Goal: Transaction & Acquisition: Download file/media

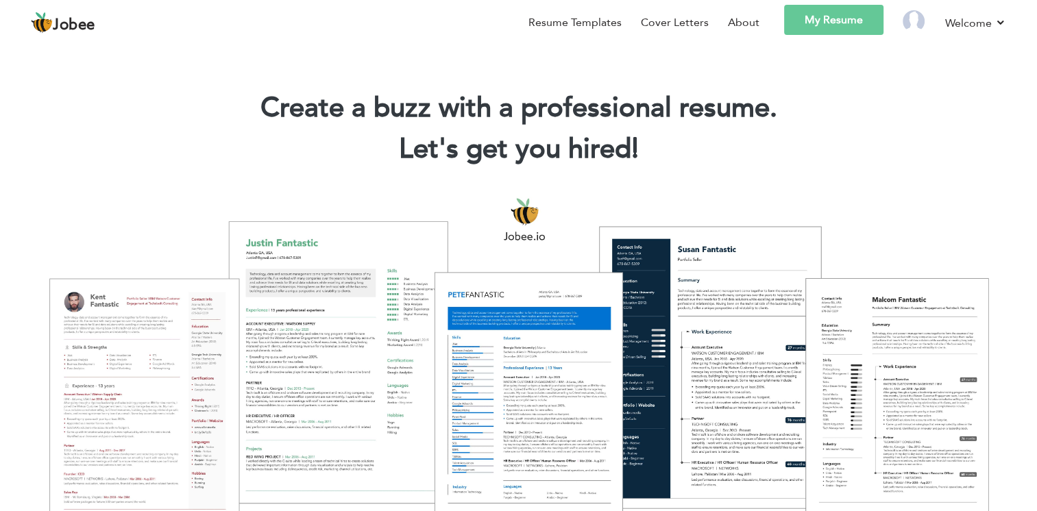
click at [820, 21] on link "My Resume" at bounding box center [833, 20] width 99 height 30
click at [852, 18] on link "My Resume" at bounding box center [833, 20] width 99 height 30
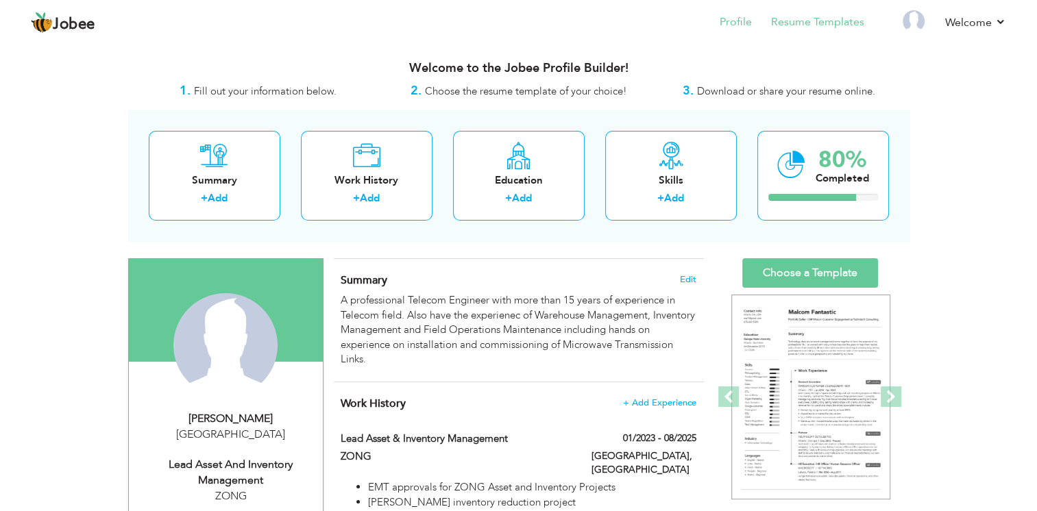
click at [830, 12] on li "Resume Templates" at bounding box center [808, 23] width 112 height 37
click at [817, 24] on link "Resume Templates" at bounding box center [817, 22] width 93 height 16
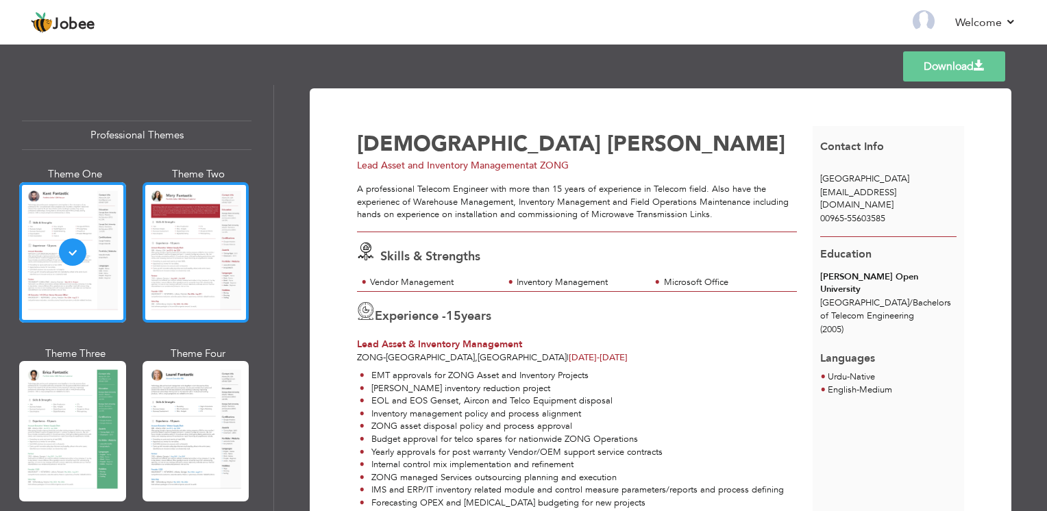
click at [208, 256] on div at bounding box center [196, 252] width 107 height 140
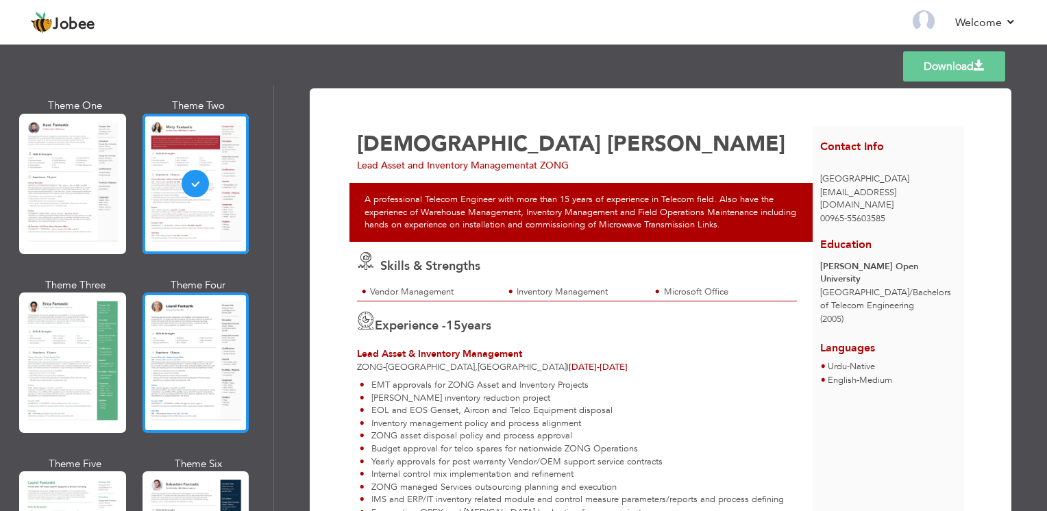
scroll to position [137, 0]
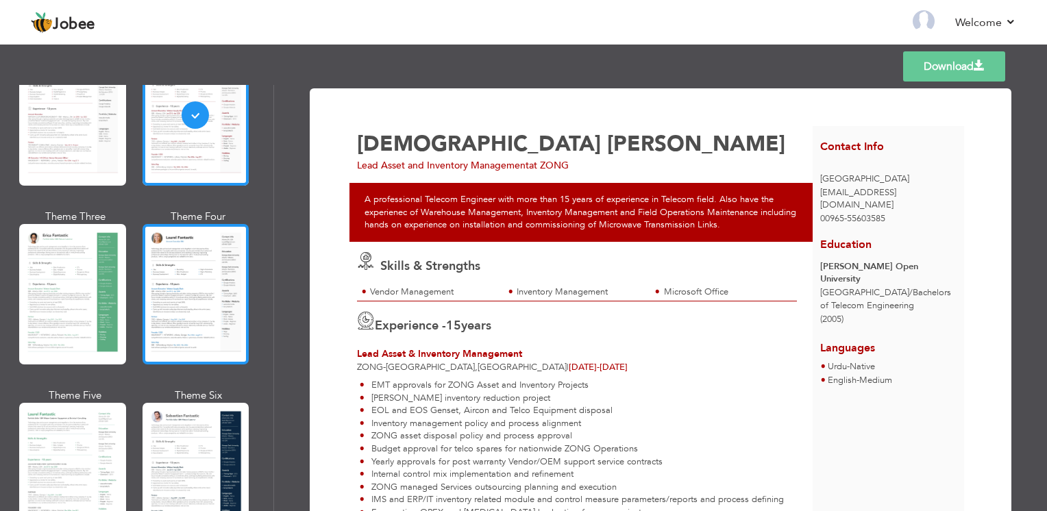
click at [201, 281] on div at bounding box center [196, 294] width 107 height 140
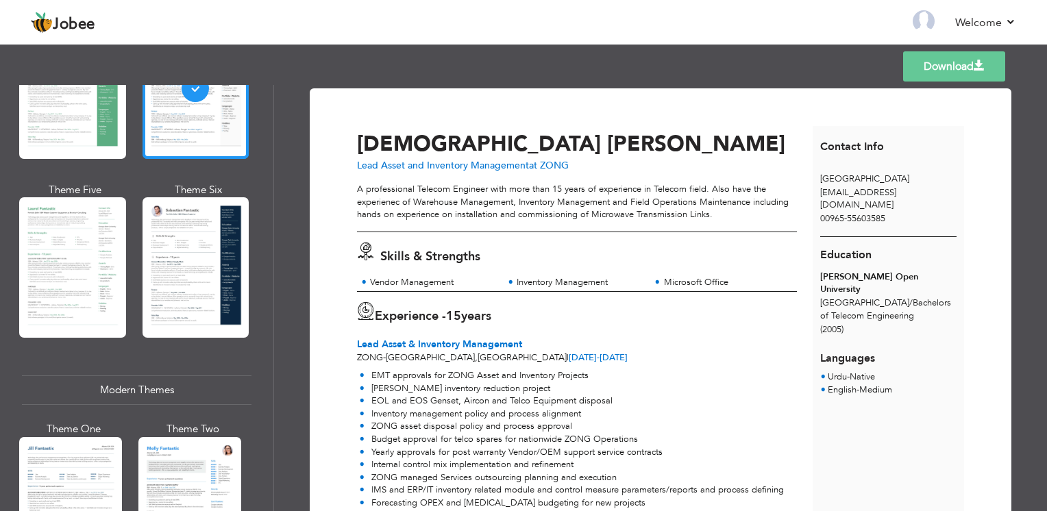
scroll to position [548, 0]
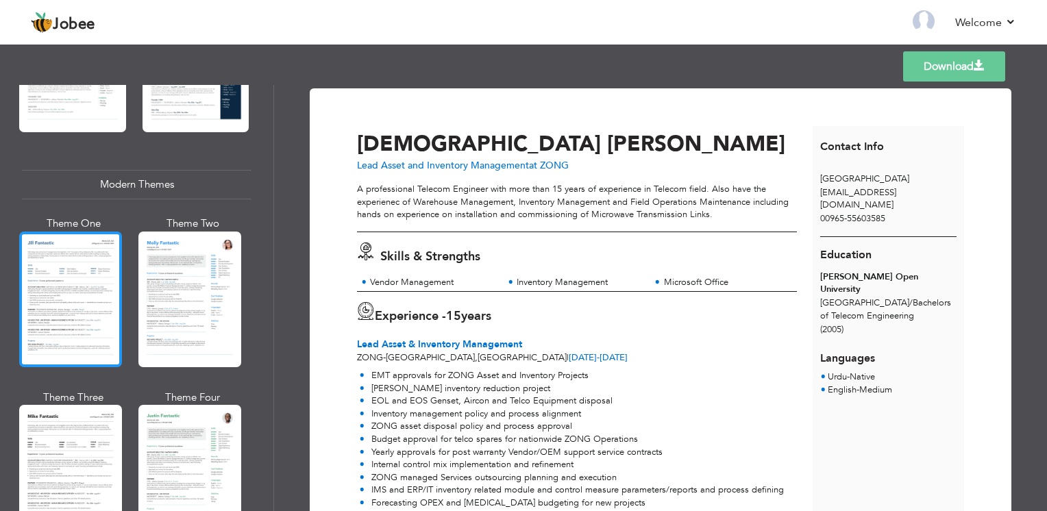
click at [47, 312] on div at bounding box center [70, 300] width 103 height 136
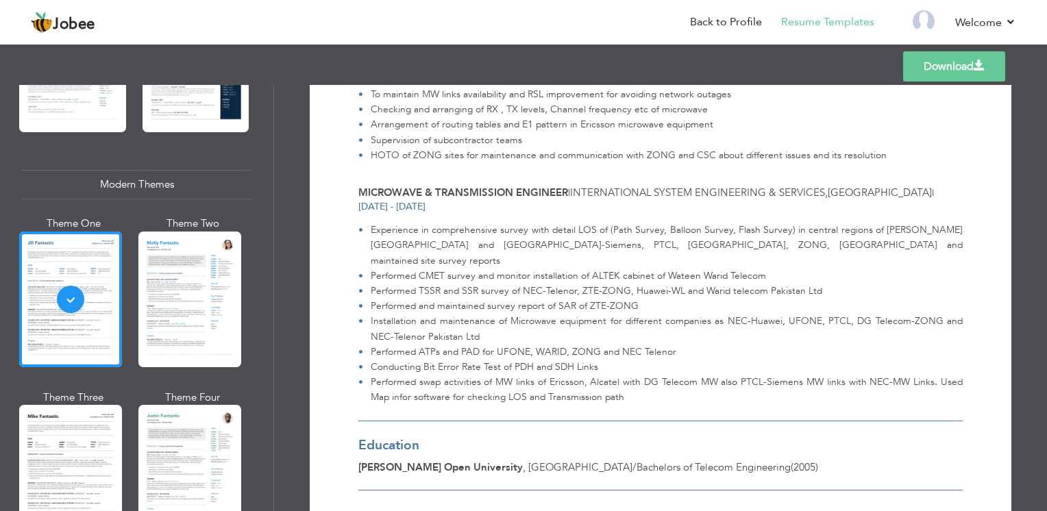
scroll to position [1626, 0]
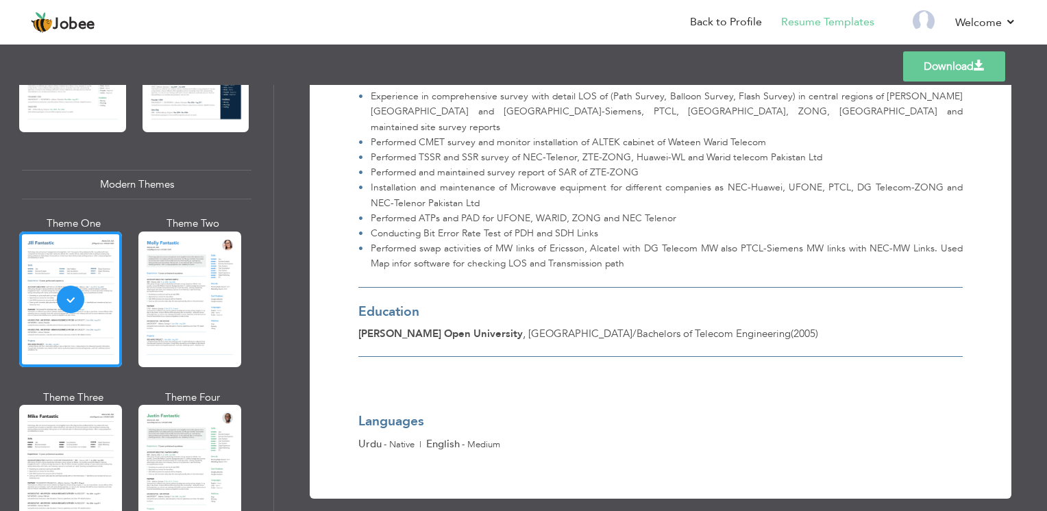
click at [933, 67] on link "Download" at bounding box center [954, 66] width 102 height 30
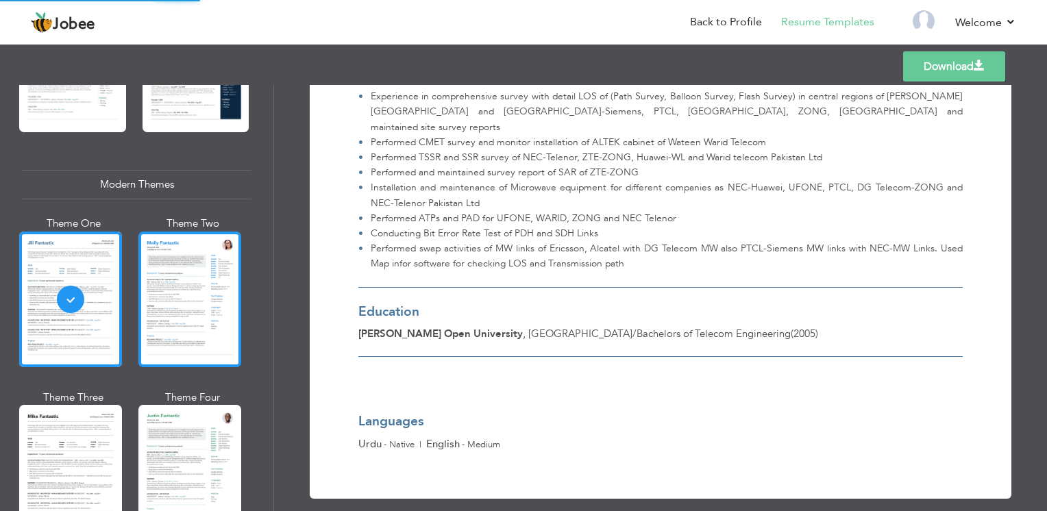
click at [196, 311] on div at bounding box center [189, 300] width 103 height 136
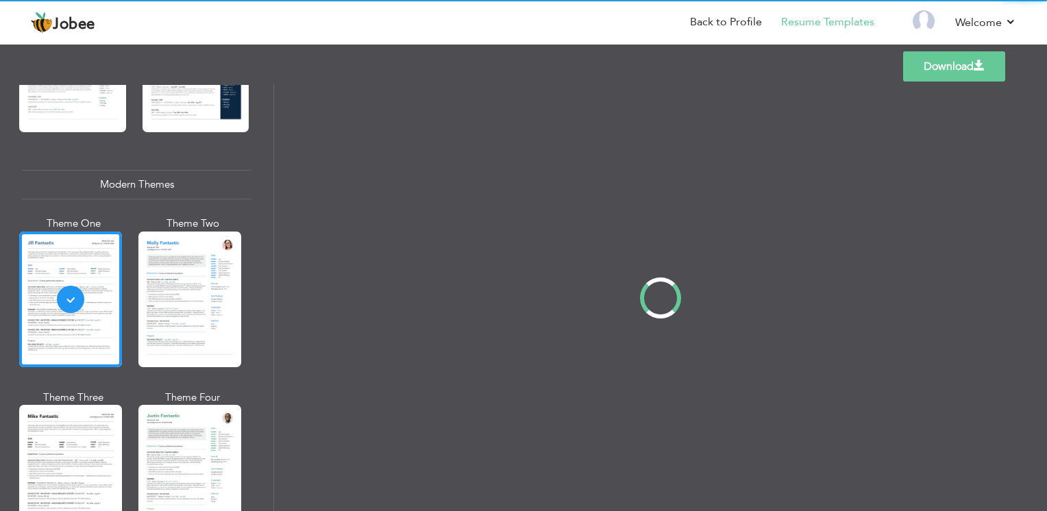
scroll to position [0, 0]
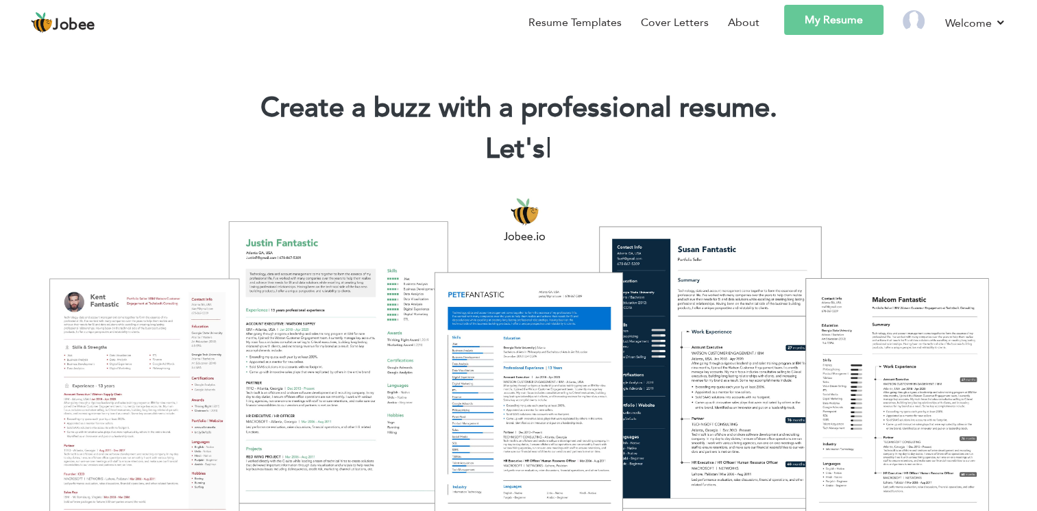
click at [815, 23] on link "My Resume" at bounding box center [833, 20] width 99 height 30
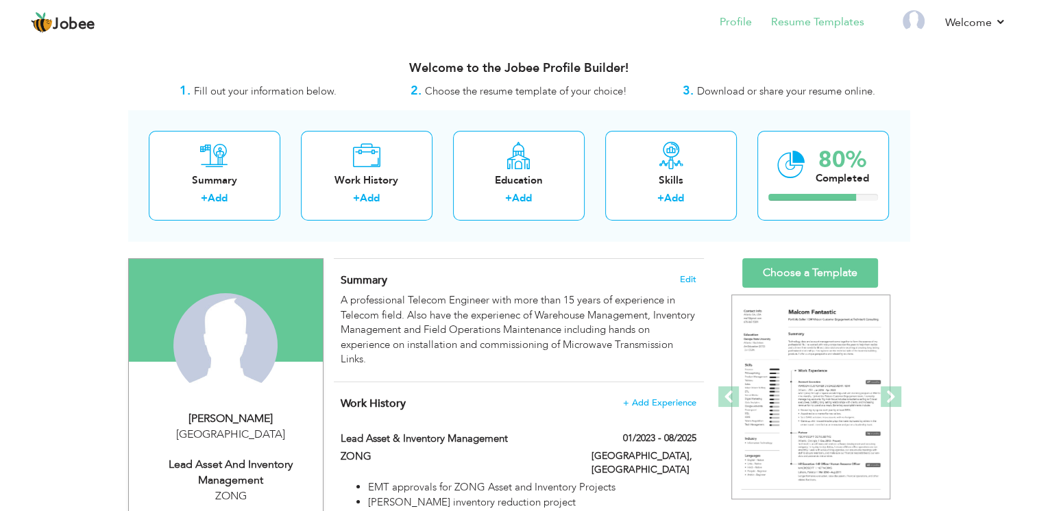
click at [809, 33] on li "Resume Templates" at bounding box center [808, 23] width 112 height 37
click at [809, 29] on link "Resume Templates" at bounding box center [817, 22] width 93 height 16
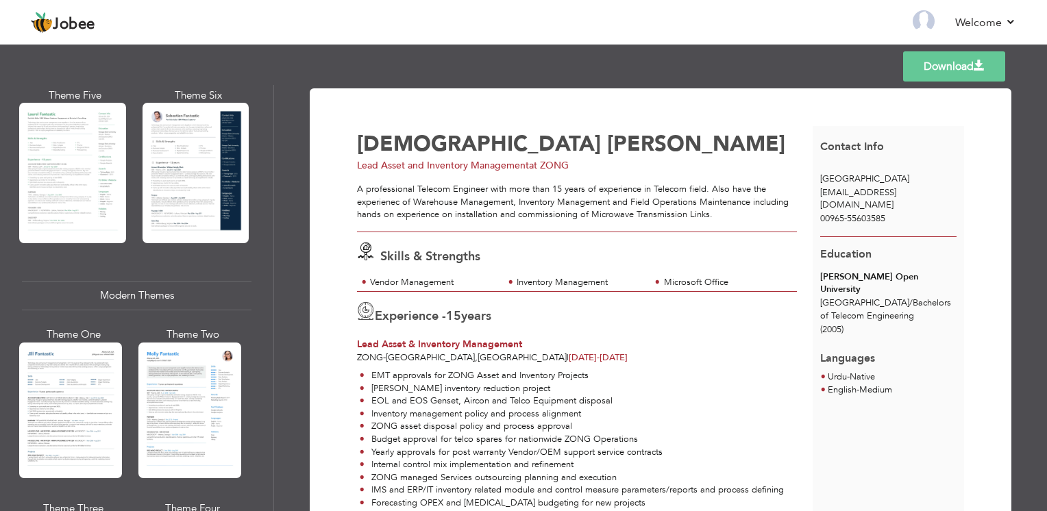
scroll to position [480, 0]
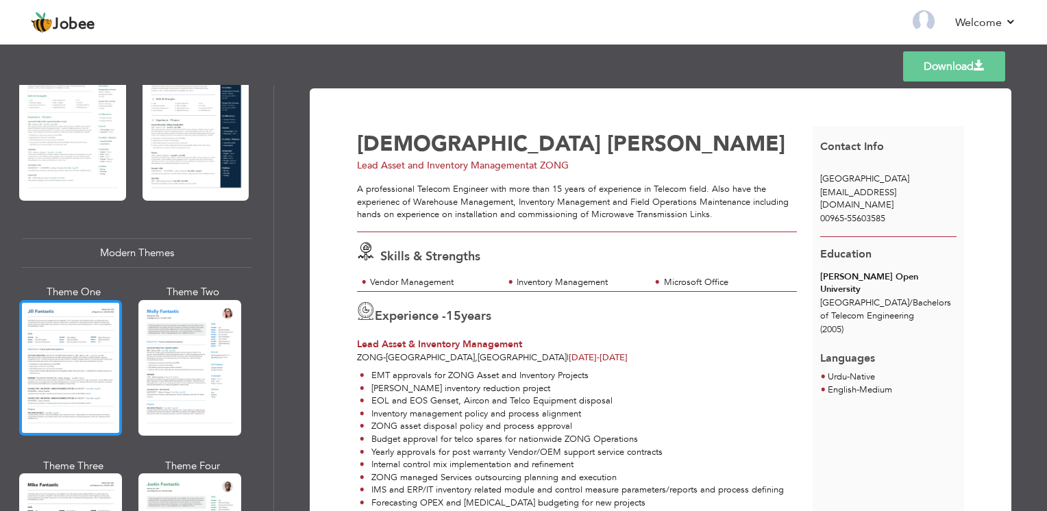
click at [107, 362] on div at bounding box center [70, 368] width 103 height 136
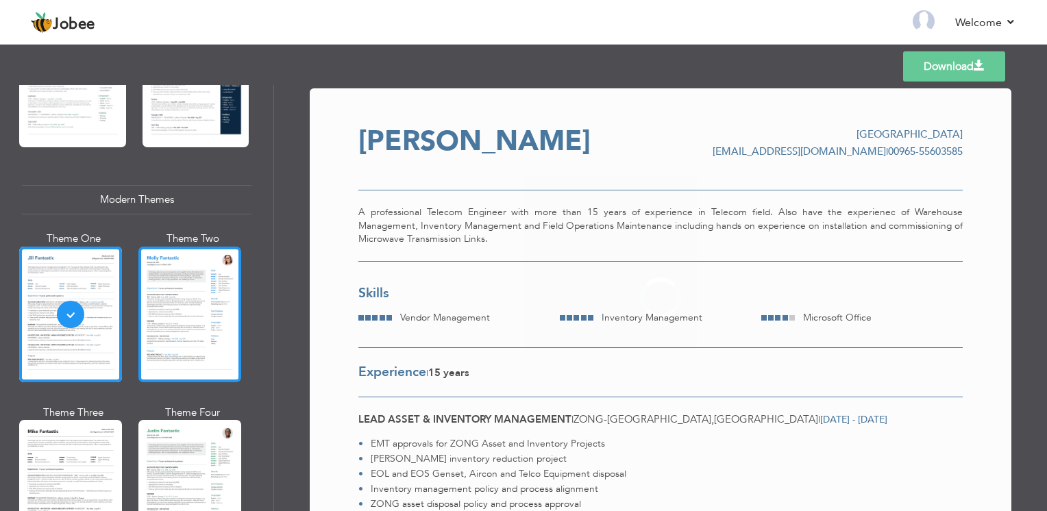
scroll to position [617, 0]
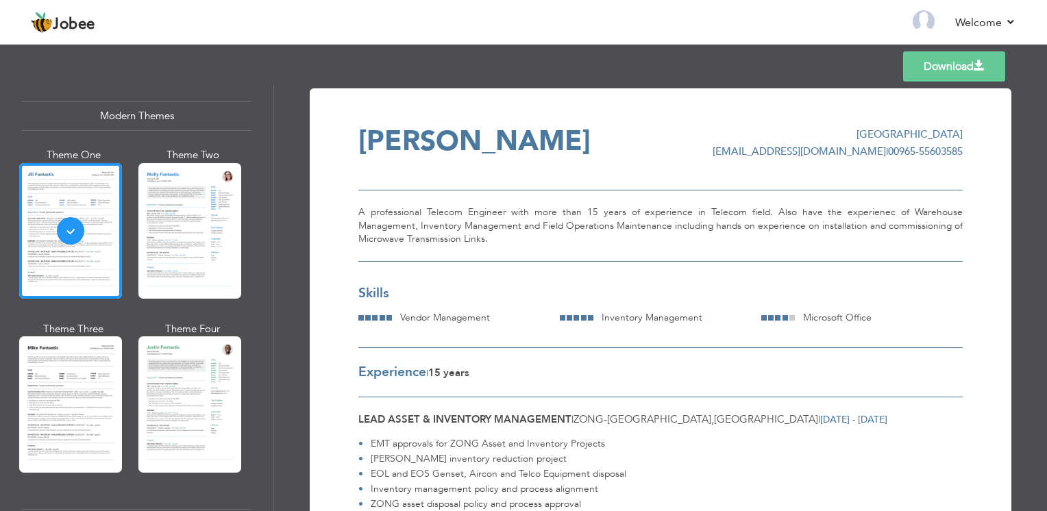
click at [950, 68] on link "Download" at bounding box center [954, 66] width 102 height 30
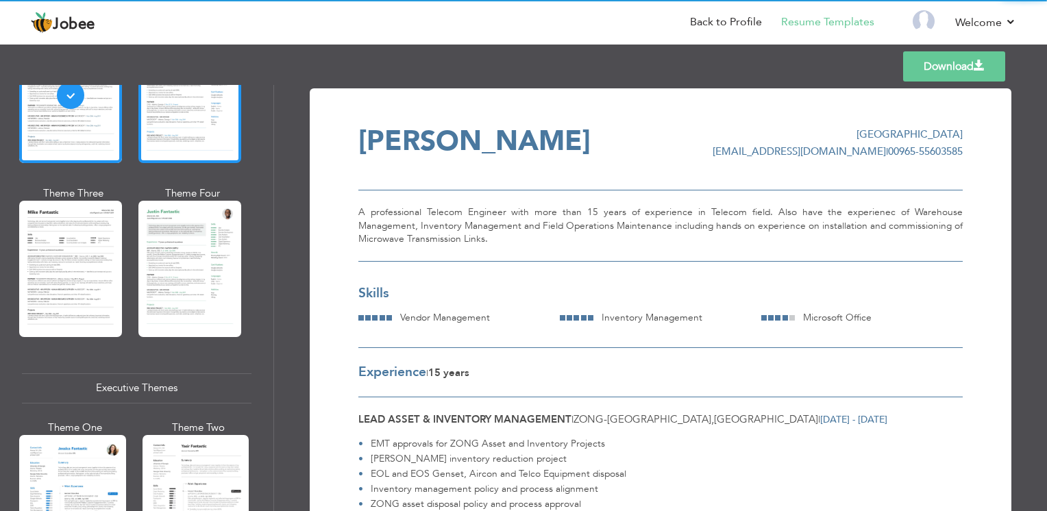
scroll to position [754, 0]
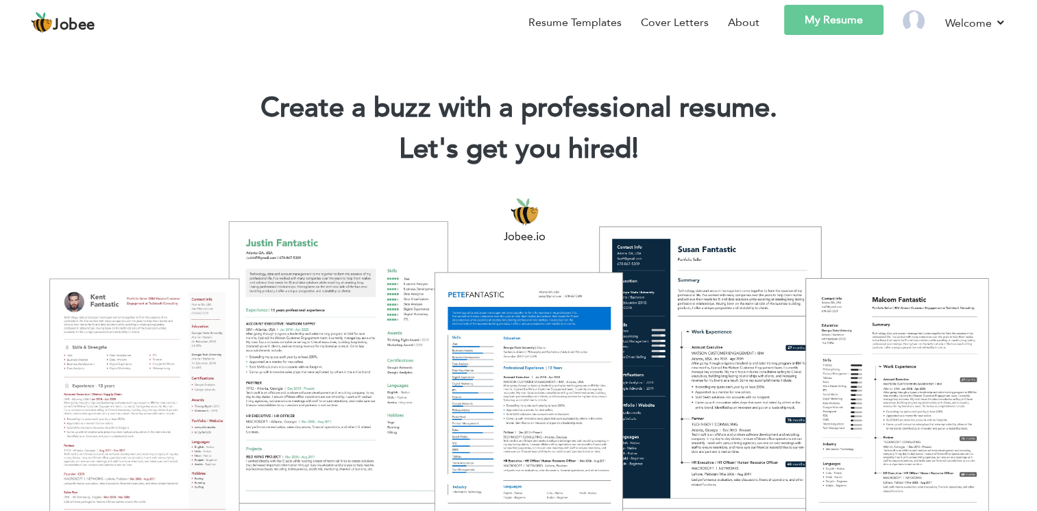
click at [802, 25] on link "My Resume" at bounding box center [833, 20] width 99 height 30
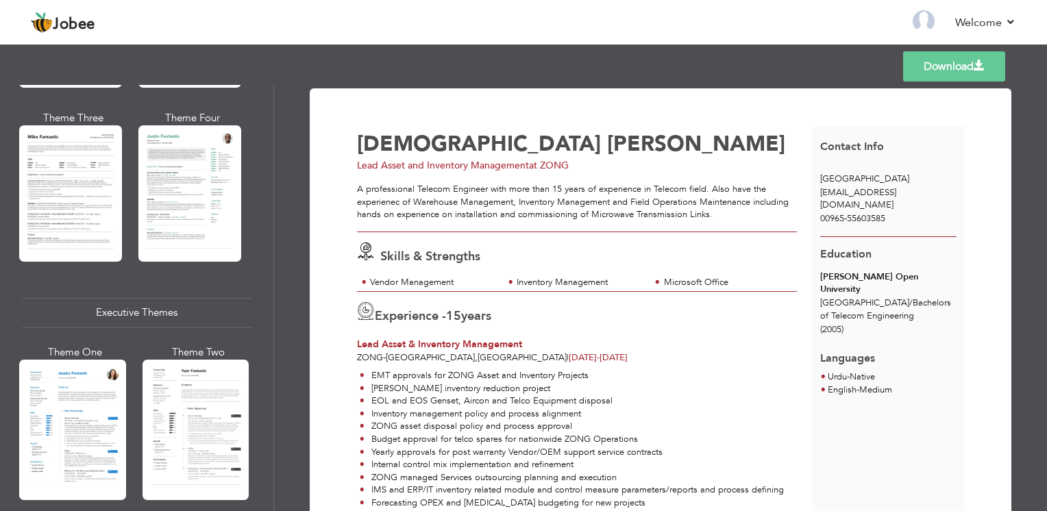
scroll to position [928, 0]
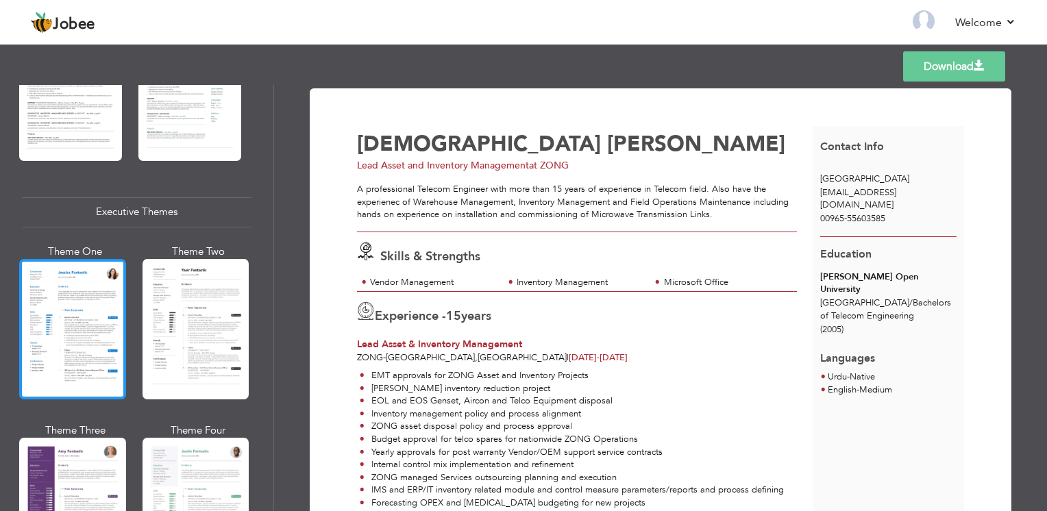
click at [86, 356] on div at bounding box center [72, 329] width 107 height 140
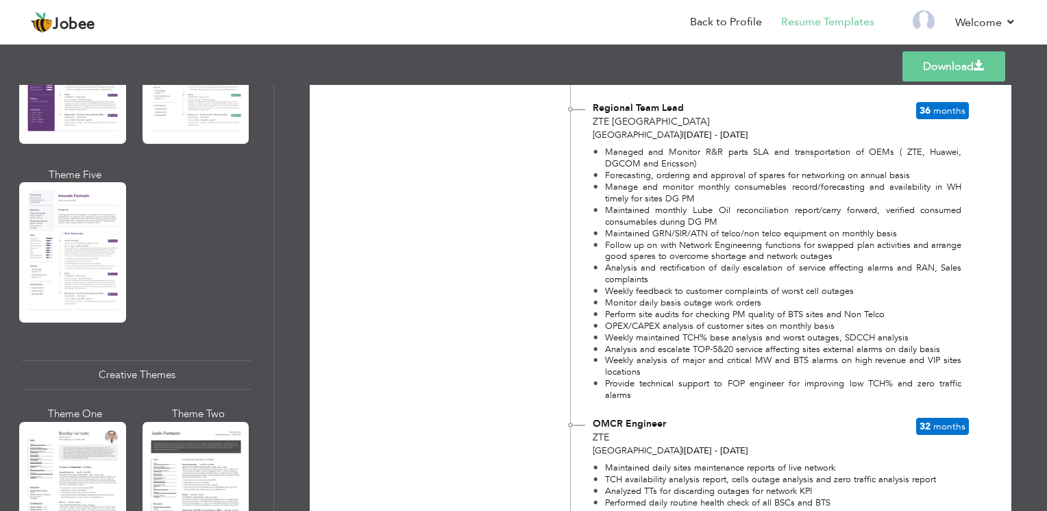
scroll to position [1442, 0]
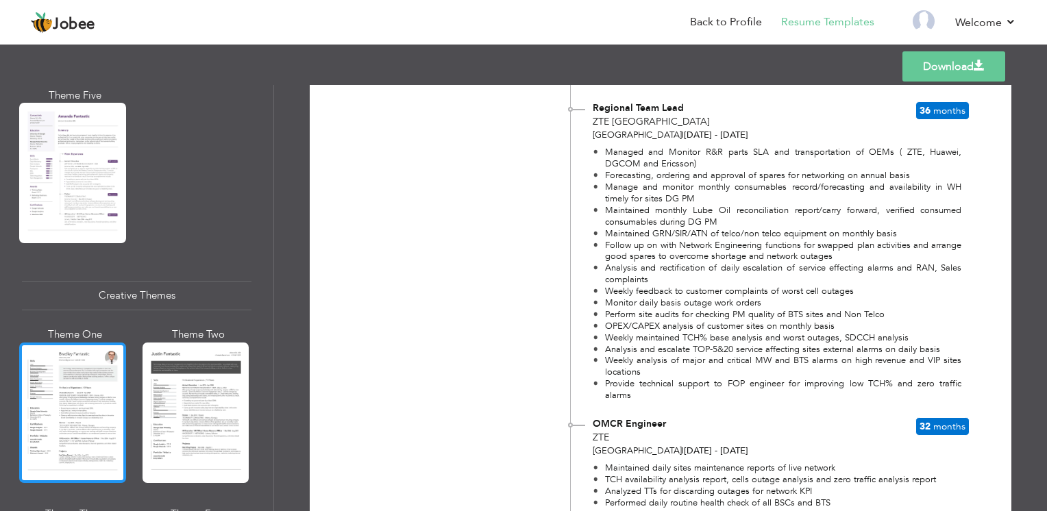
click at [76, 368] on div at bounding box center [72, 413] width 107 height 140
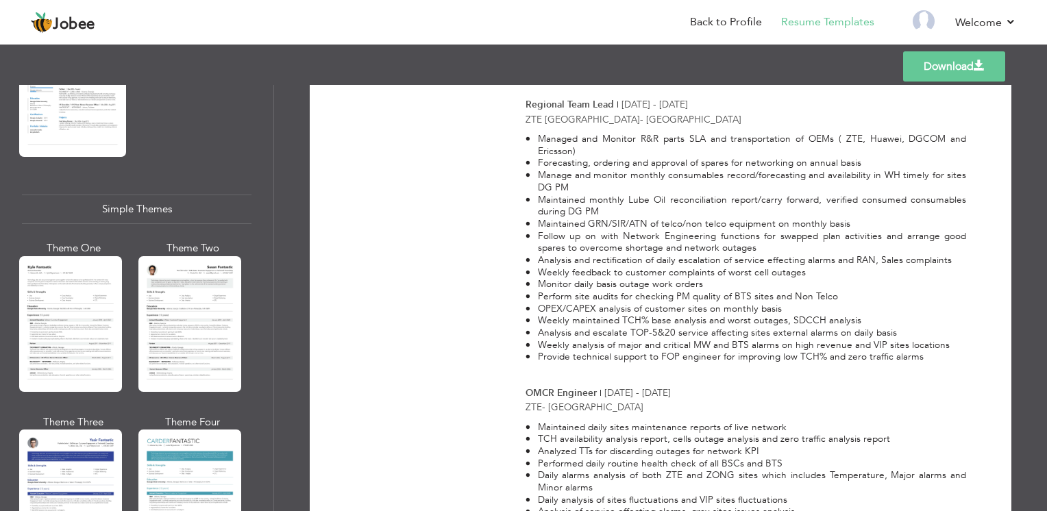
scroll to position [2369, 0]
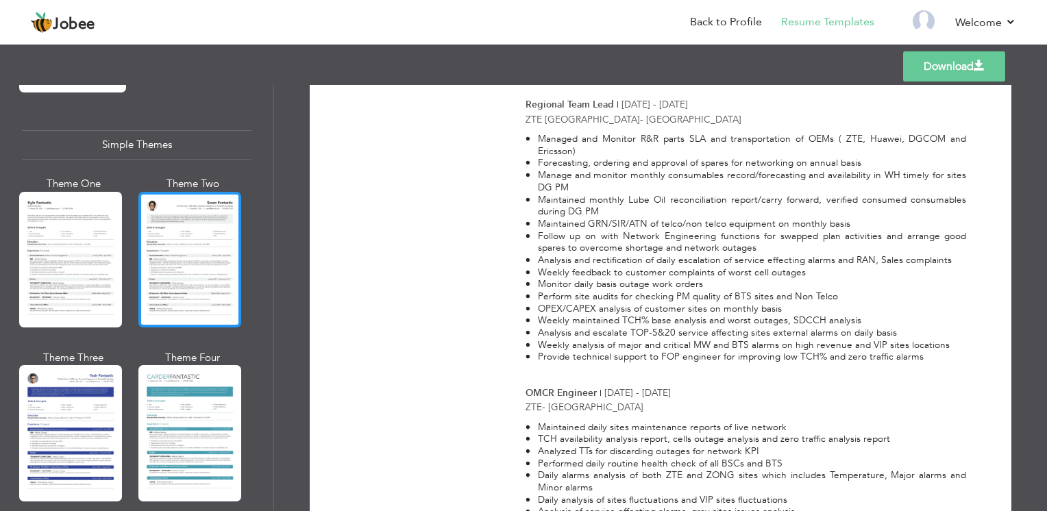
click at [186, 223] on div at bounding box center [189, 260] width 103 height 136
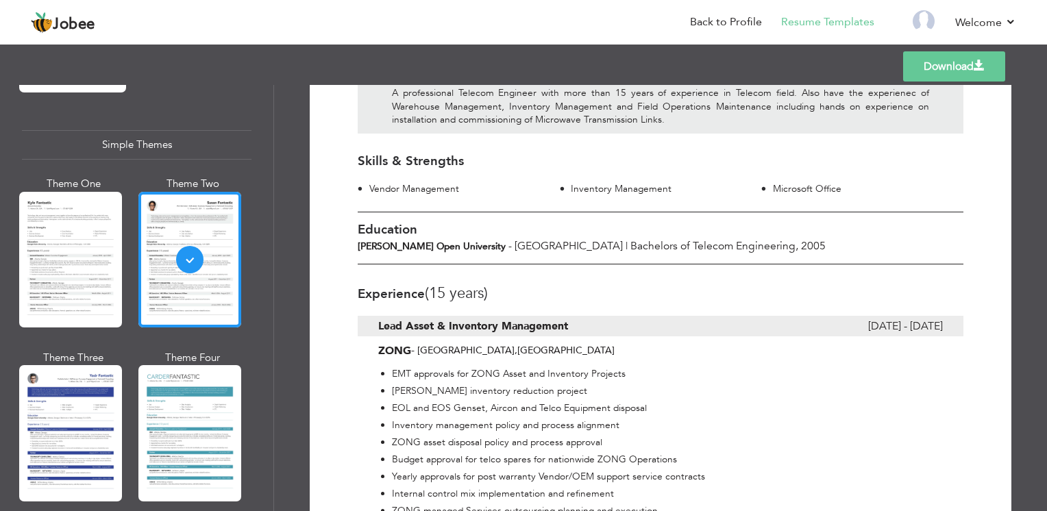
scroll to position [0, 0]
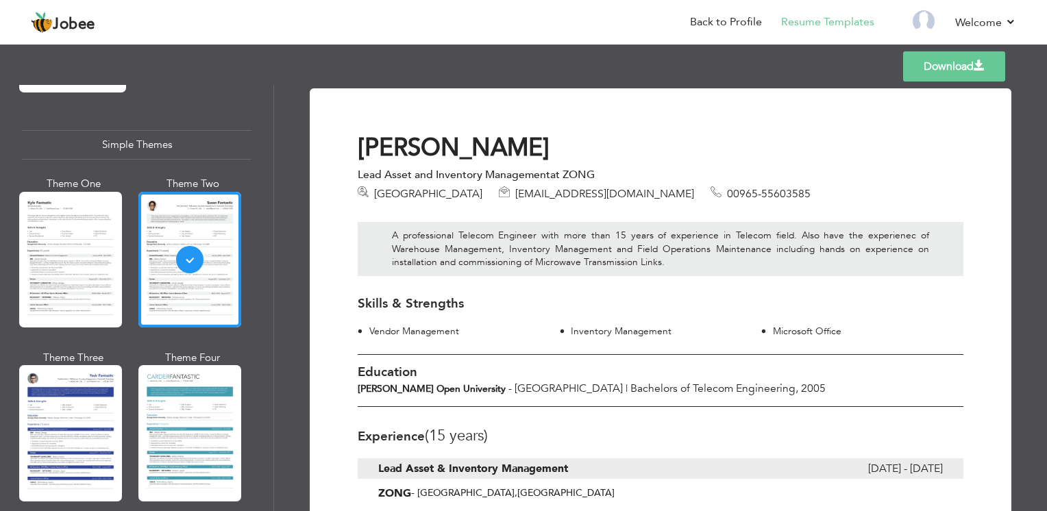
click at [922, 68] on link "Download" at bounding box center [954, 66] width 102 height 30
